Goal: Task Accomplishment & Management: Manage account settings

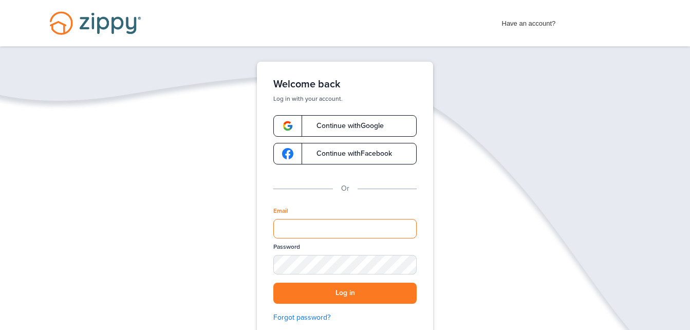
click at [302, 227] on input "Email" at bounding box center [344, 229] width 143 height 20
type input "**********"
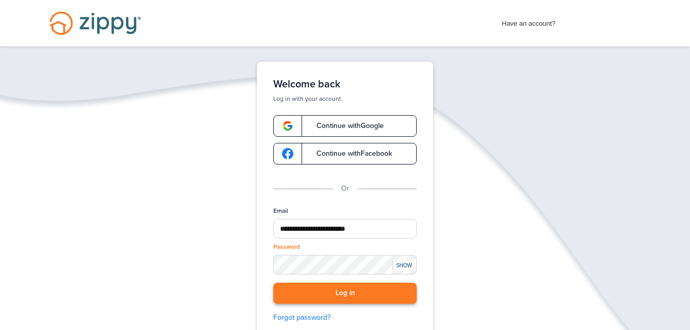
click at [335, 292] on button "Log in" at bounding box center [344, 293] width 143 height 21
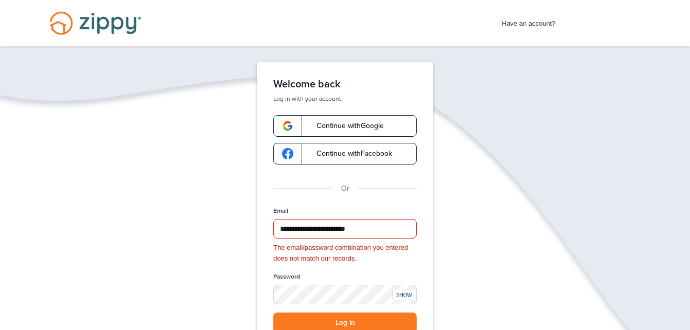
click at [402, 295] on div "SHOW" at bounding box center [404, 295] width 23 height 10
click at [273, 312] on button "Log in" at bounding box center [344, 322] width 143 height 21
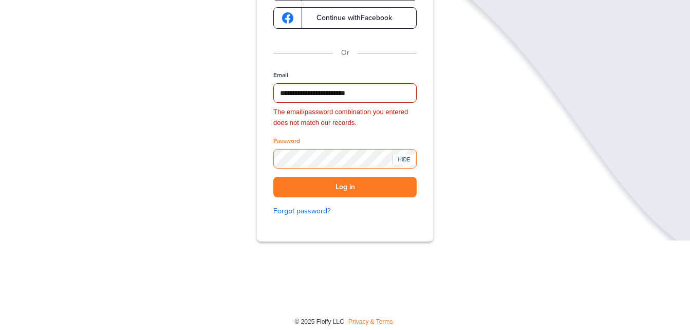
scroll to position [142, 0]
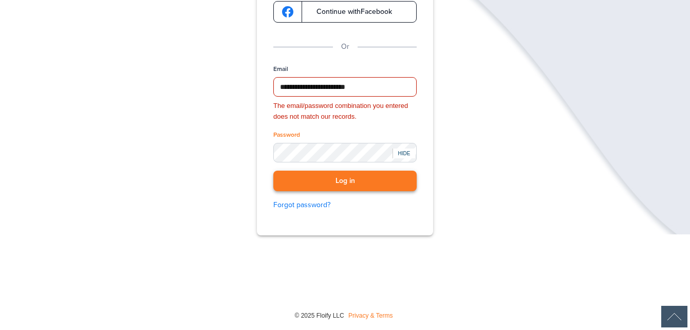
click at [340, 181] on button "Log in" at bounding box center [344, 181] width 143 height 21
